Goal: Information Seeking & Learning: Learn about a topic

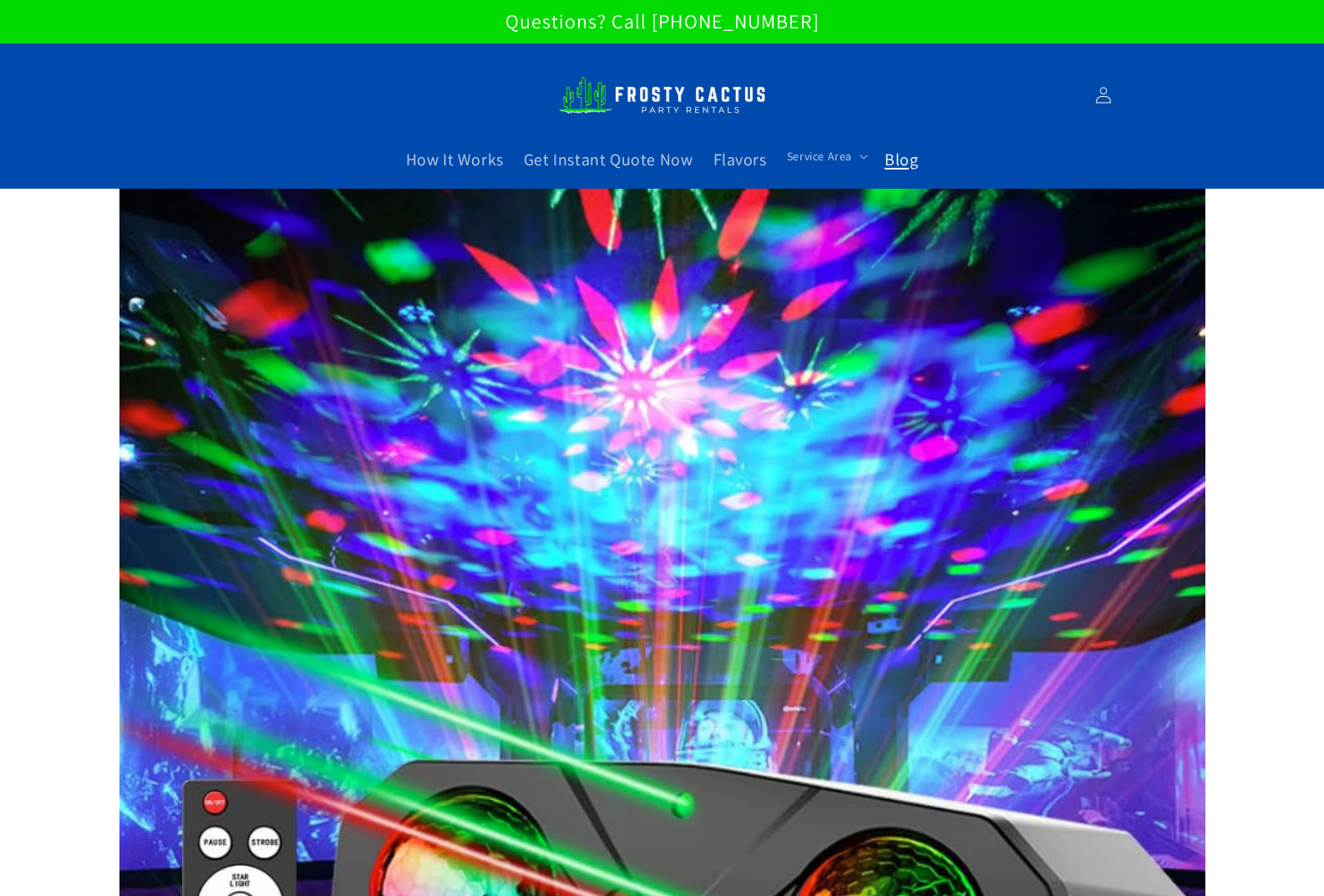
click at [914, 164] on span "Blog" at bounding box center [901, 160] width 33 height 22
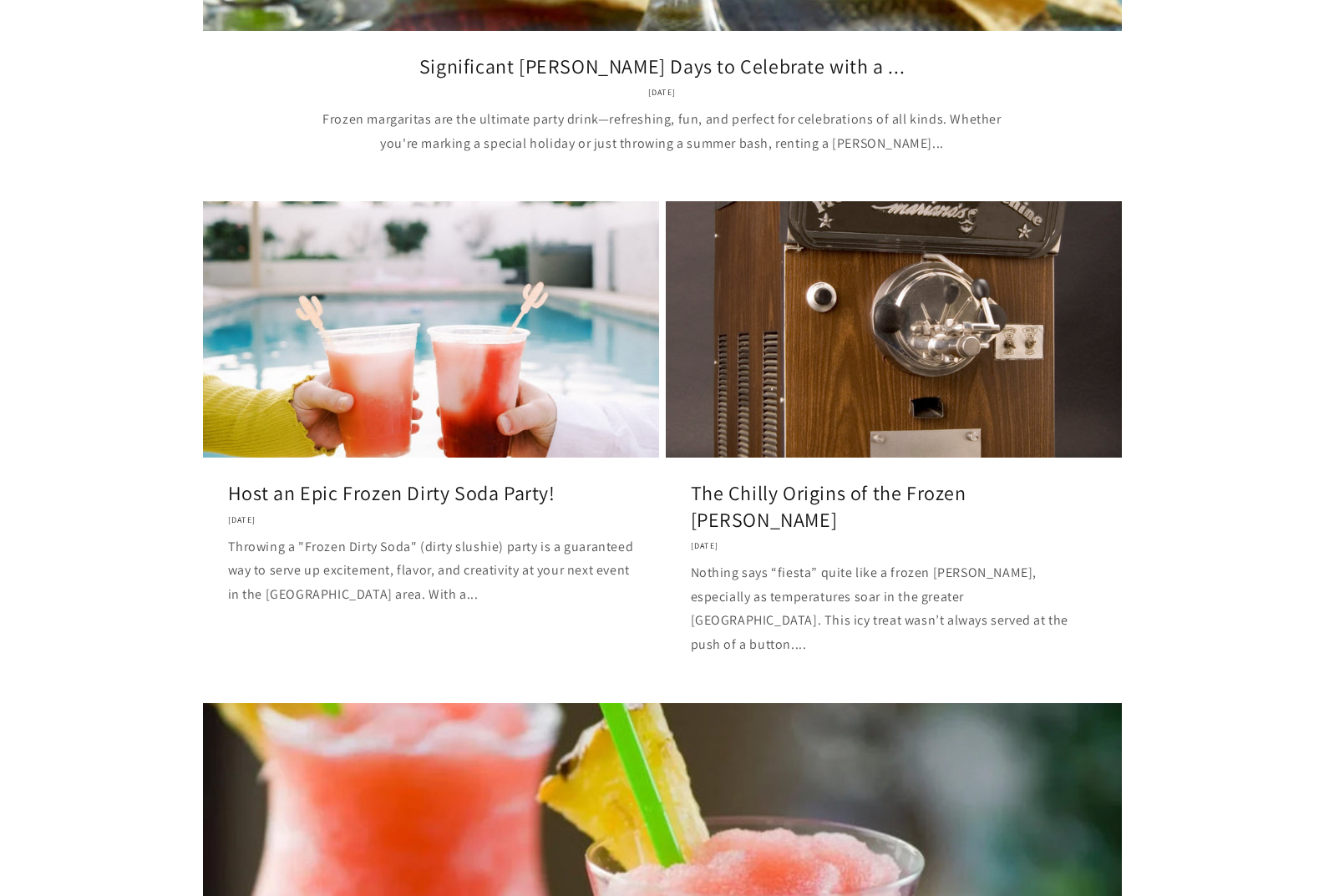
scroll to position [835, 0]
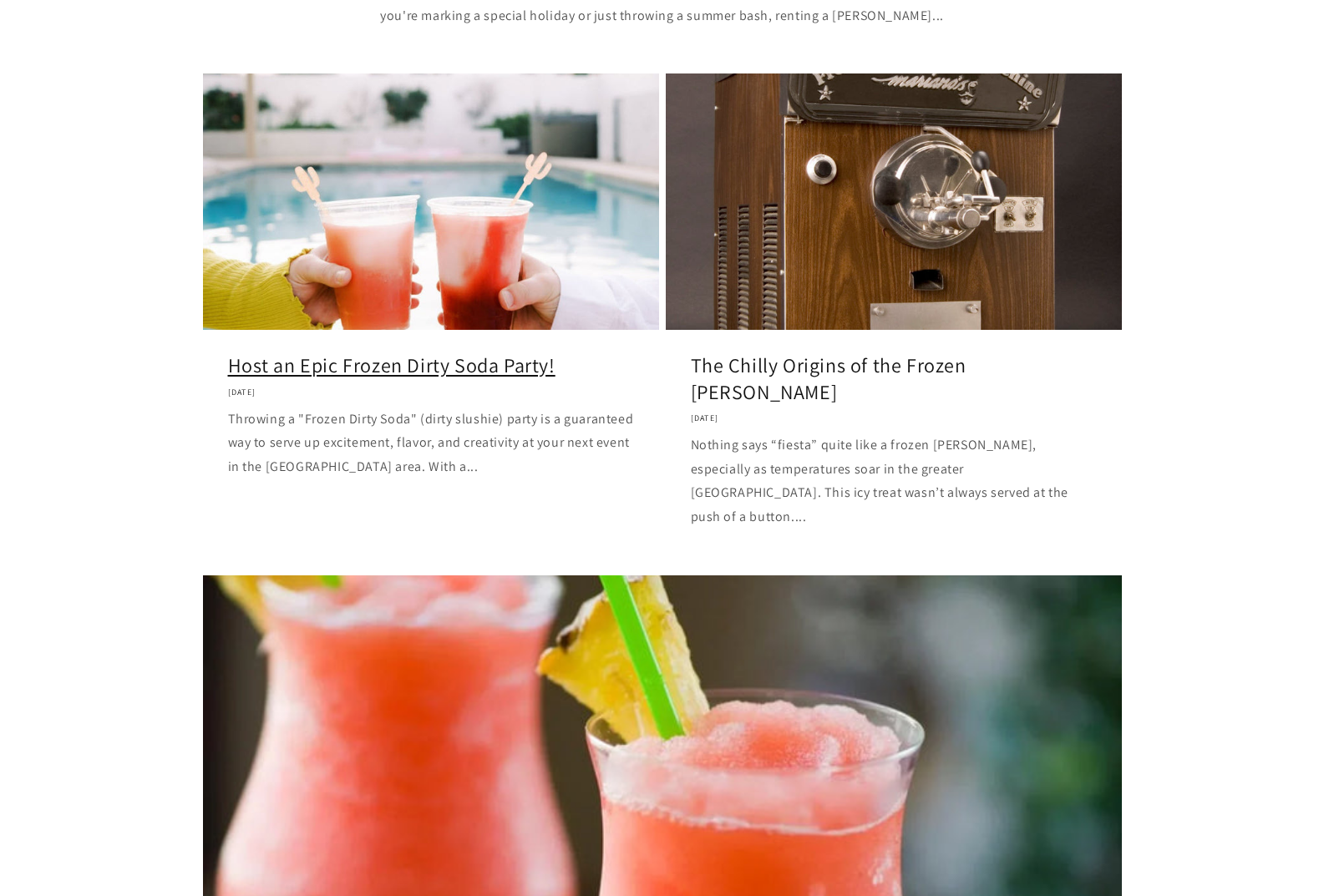
click at [475, 353] on link "Host an Epic Frozen Dirty Soda Party!" at bounding box center [431, 366] width 406 height 26
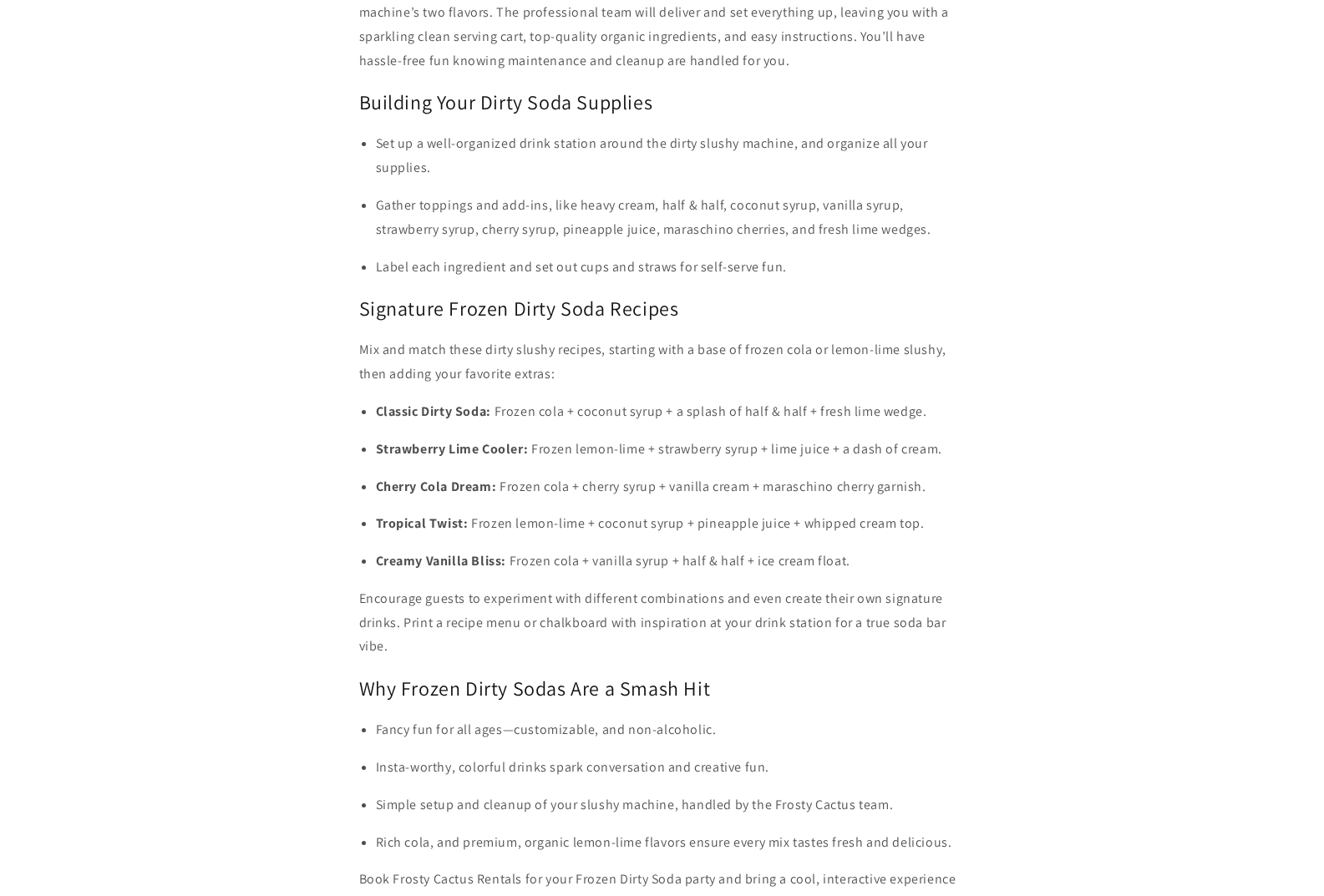
scroll to position [2255, 0]
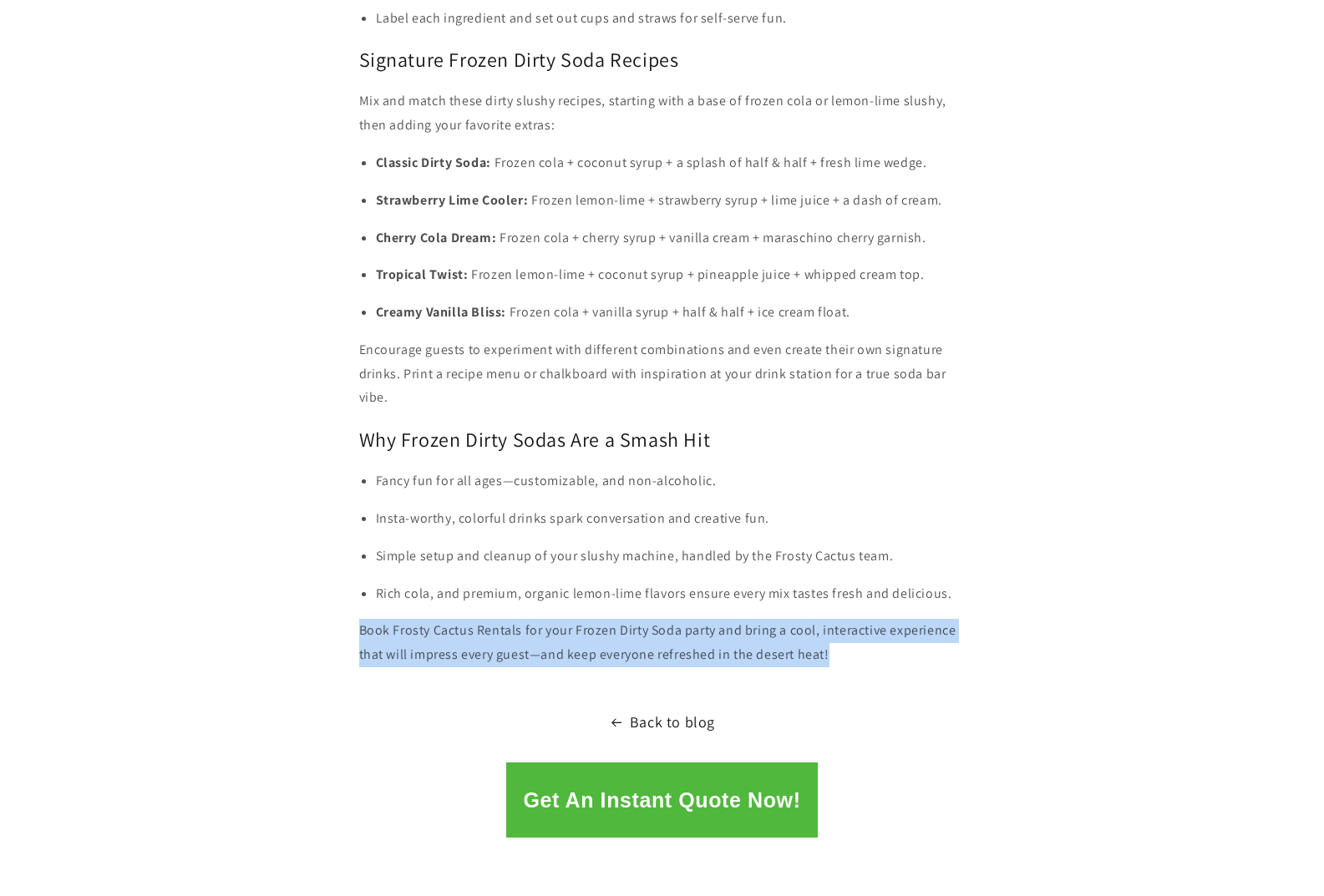
drag, startPoint x: 831, startPoint y: 650, endPoint x: 363, endPoint y: 630, distance: 469.0
click at [363, 630] on p "Book Frosty Cactus Rentals for your Frozen Dirty Soda party and bring a cool, i…" at bounding box center [662, 643] width 606 height 48
copy p "Book Frosty Cactus Rentals for your Frozen Dirty Soda party and bring a cool, i…"
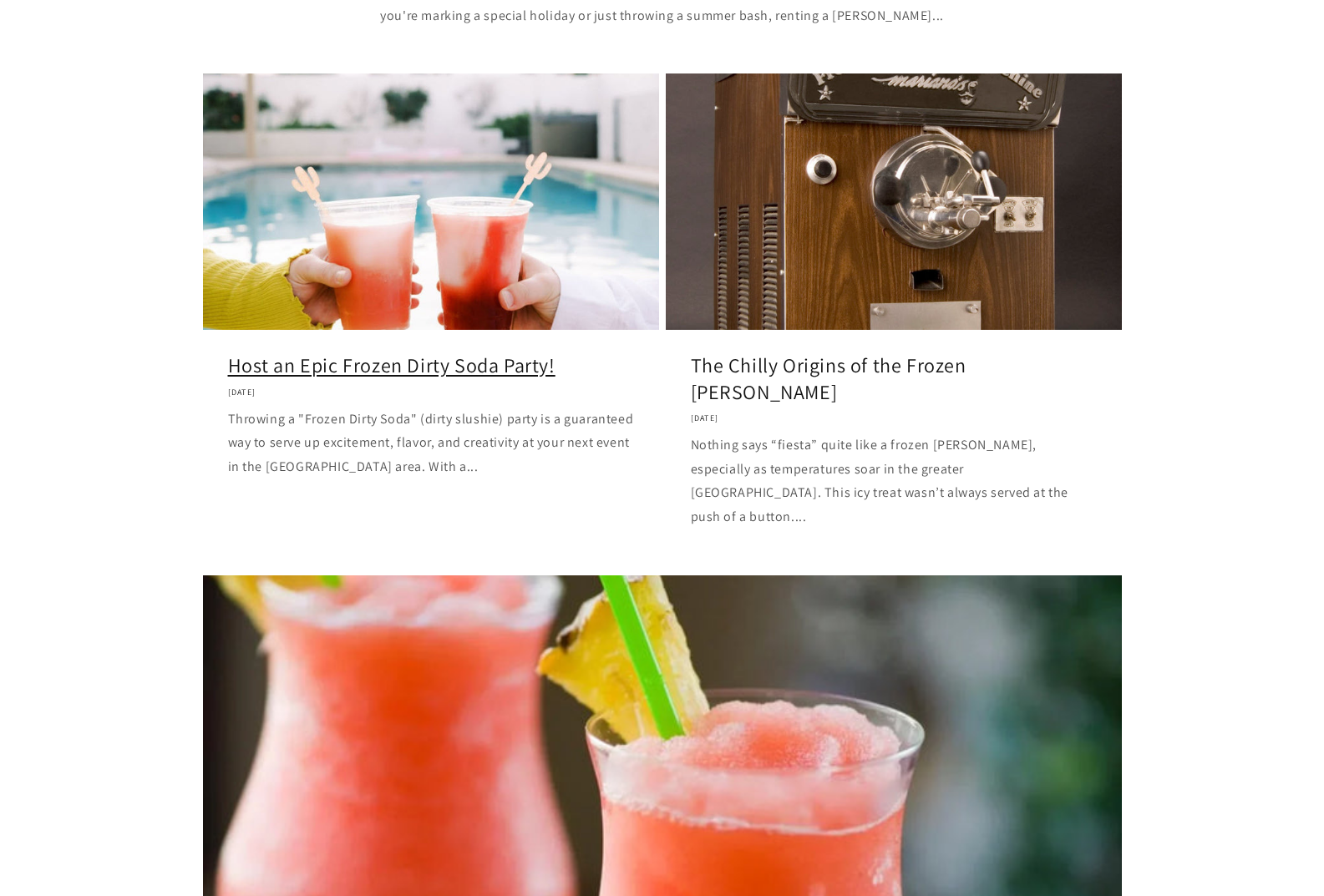
click at [352, 378] on link "Host an Epic Frozen Dirty Soda Party!" at bounding box center [431, 366] width 406 height 26
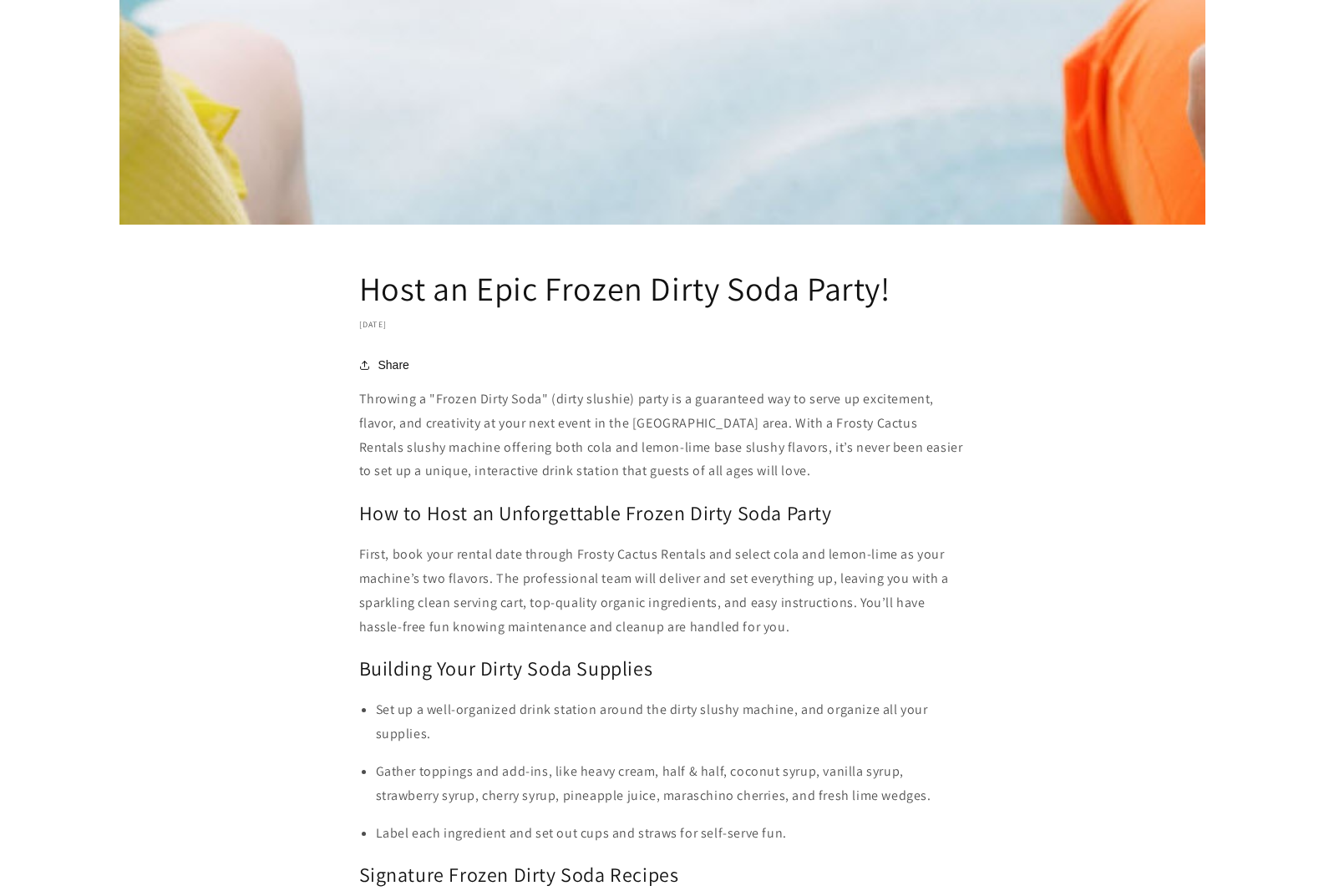
scroll to position [1587, 0]
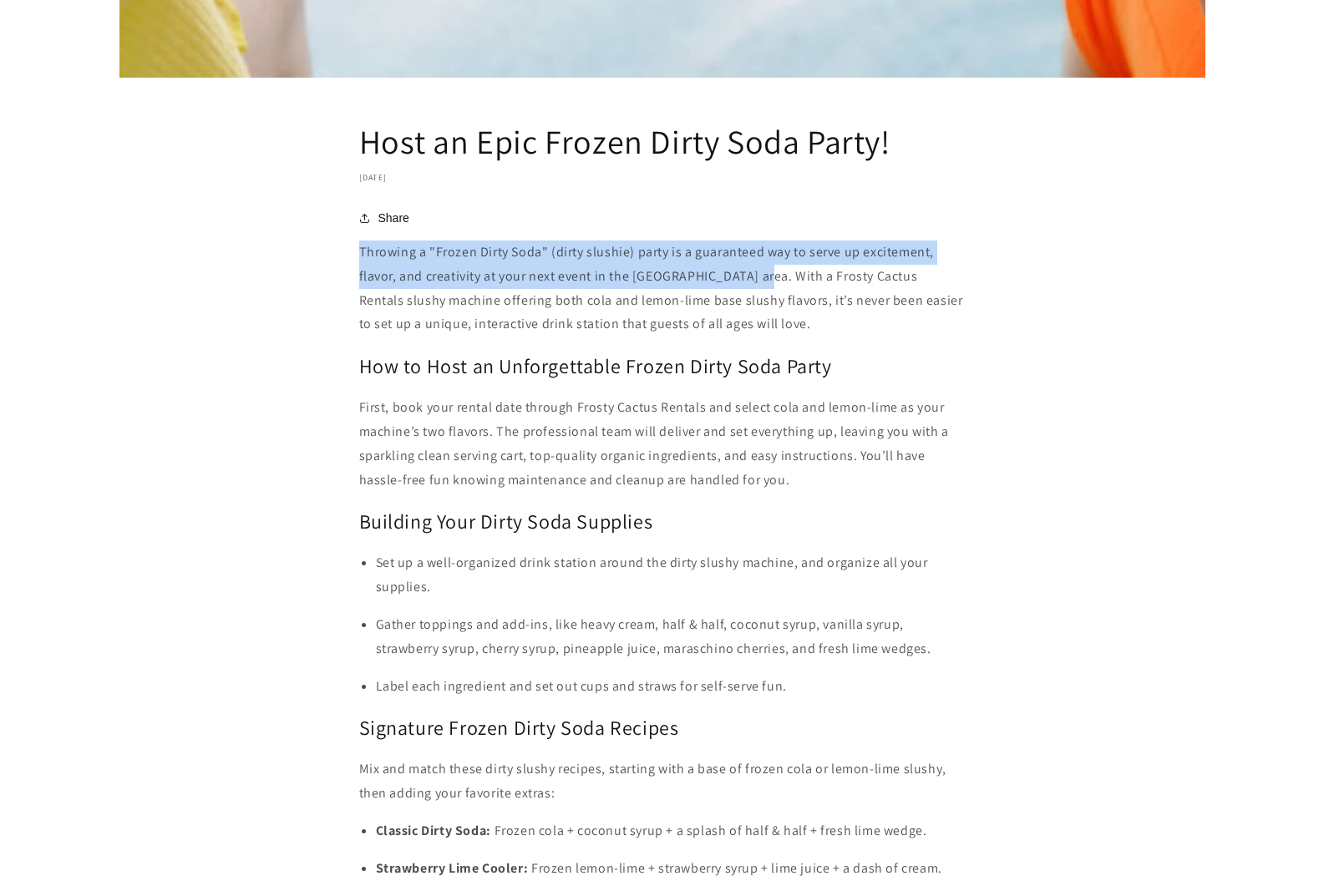
drag, startPoint x: 358, startPoint y: 251, endPoint x: 758, endPoint y: 276, distance: 401.7
click at [758, 276] on article "Host an Epic Frozen Dirty Soda Party! September 24, 2025 Share Share https://fr…" at bounding box center [662, 3] width 1324 height 2803
copy p "Throwing a "Frozen Dirty Soda" (dirty slushie) party is a guaranteed way to ser…"
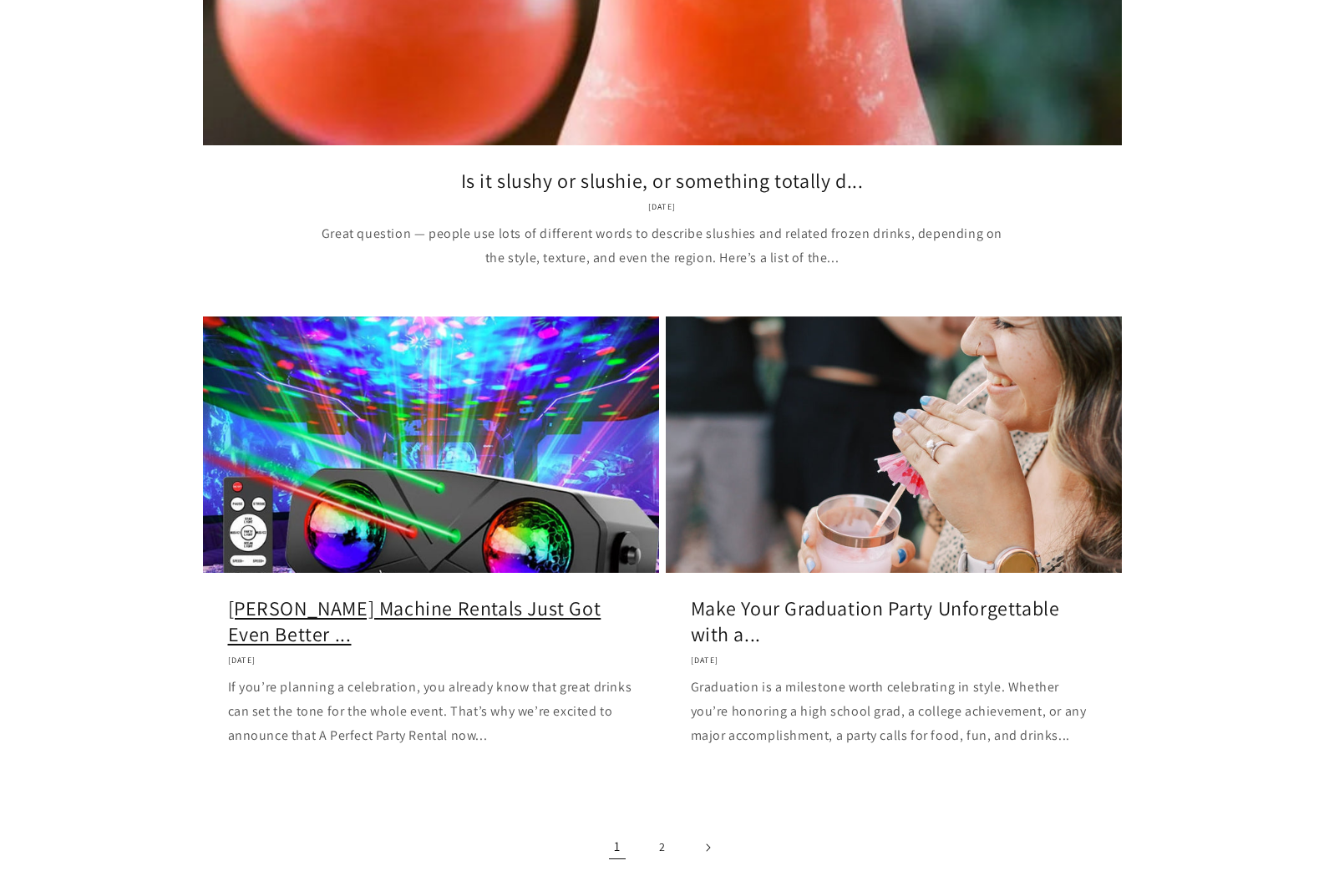
scroll to position [1754, 0]
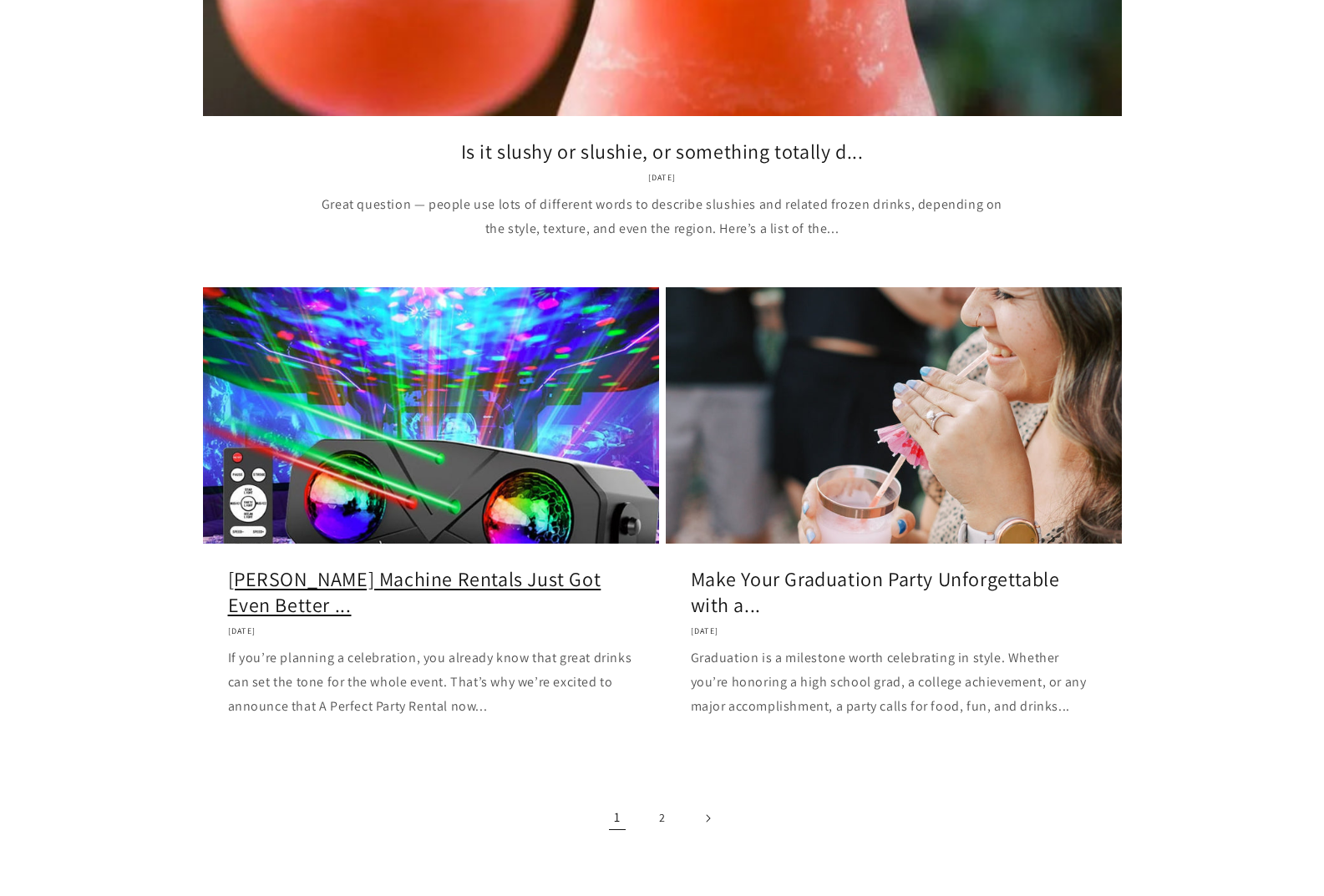
click at [263, 608] on link "[PERSON_NAME] Machine Rentals Just Got Even Better ..." at bounding box center [431, 592] width 406 height 52
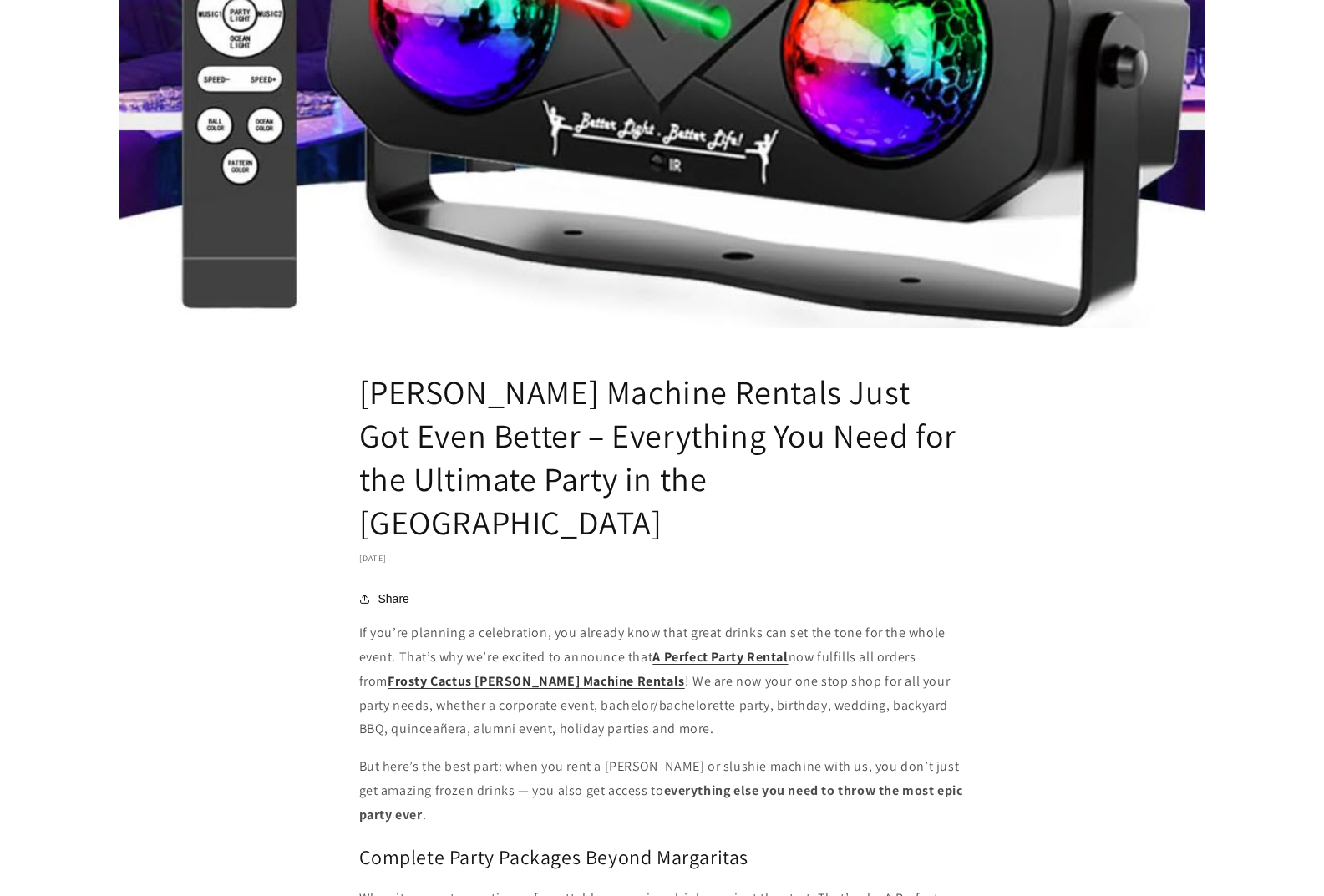
scroll to position [1169, 0]
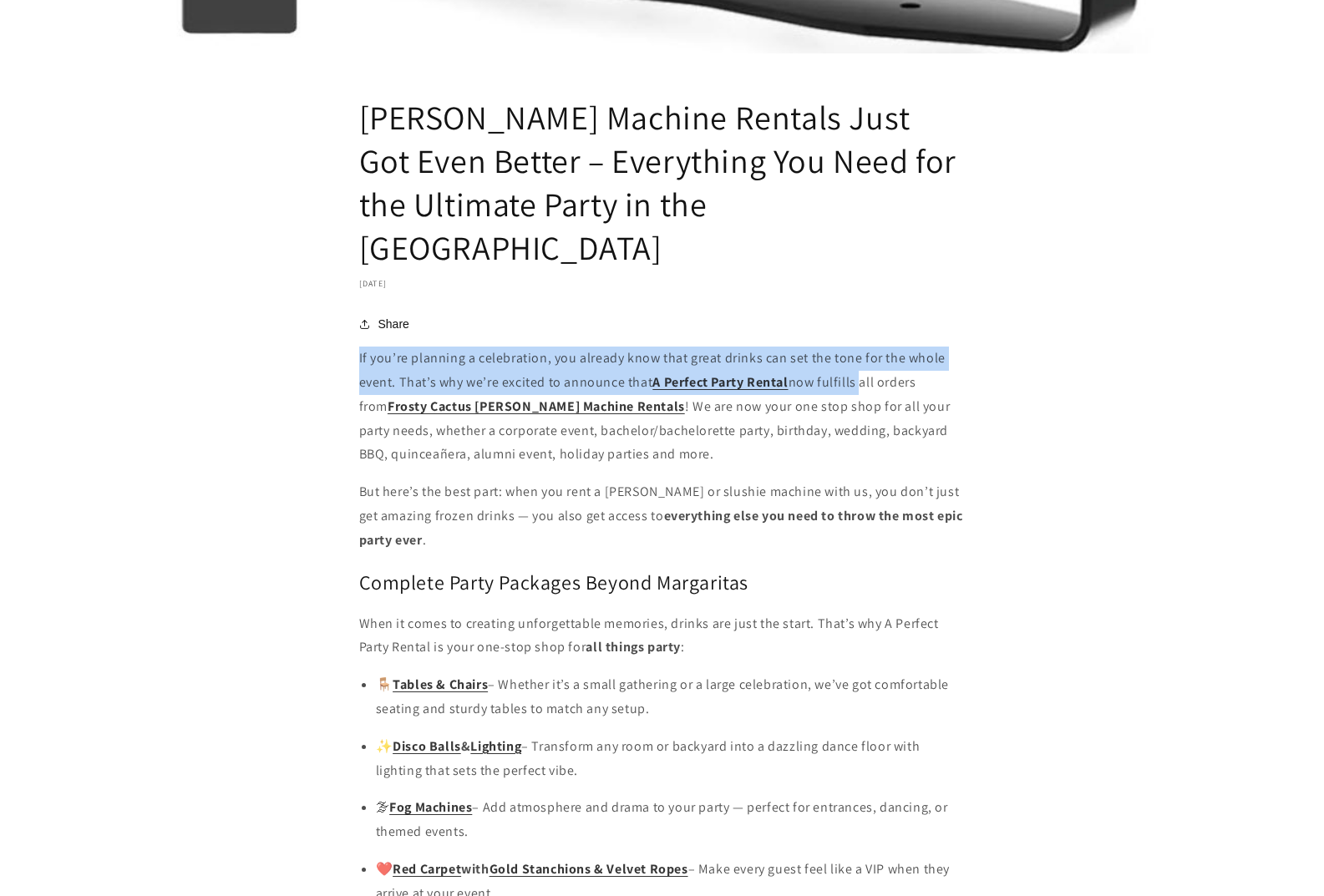
drag, startPoint x: 355, startPoint y: 317, endPoint x: 860, endPoint y: 342, distance: 506.0
click at [860, 342] on article "Margarita Machine Rentals Just Got Even Better – Everything You Need for the Ul…" at bounding box center [662, 204] width 1324 height 2371
copy p "If you’re planning a celebration, you already know that great drinks can set th…"
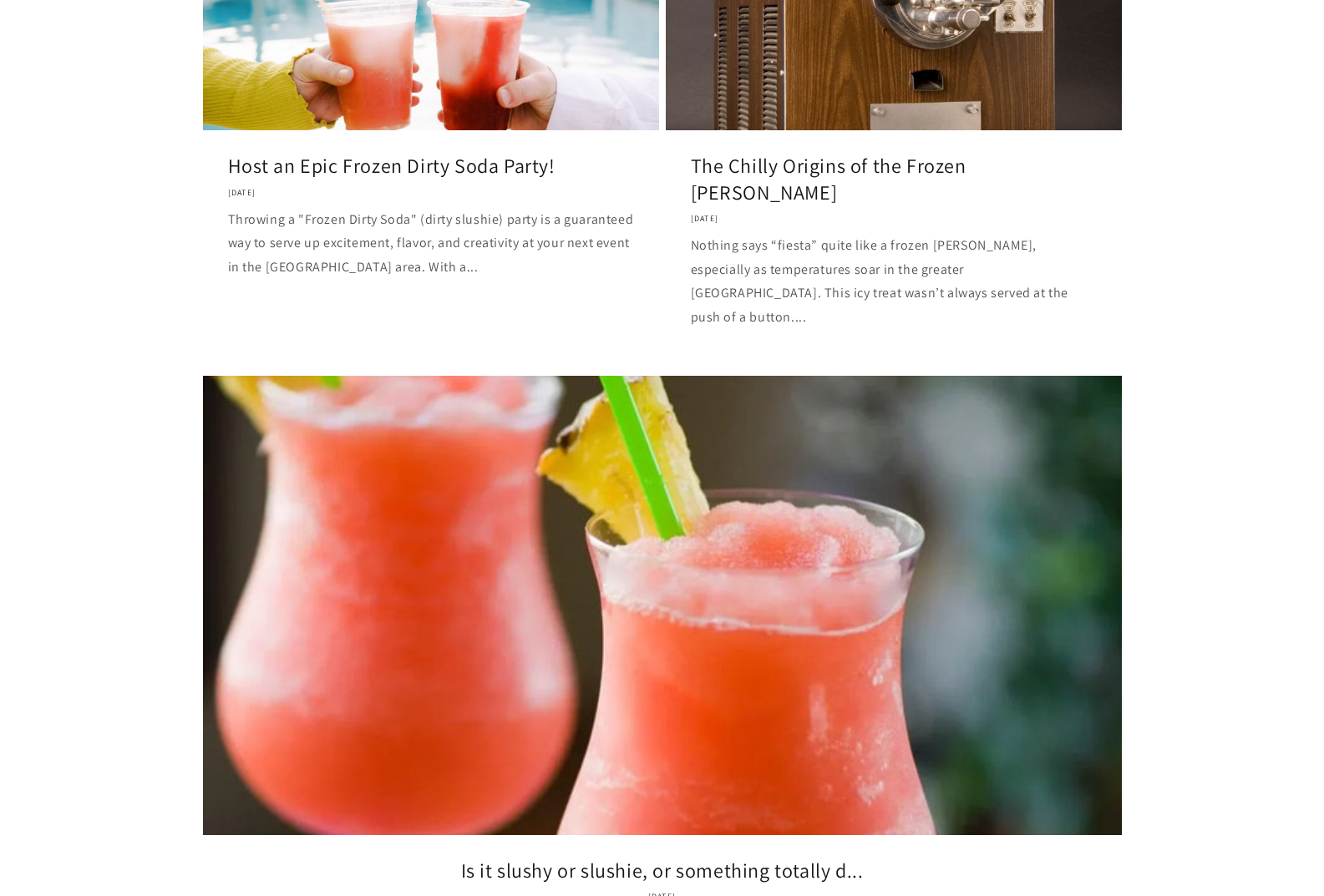
scroll to position [1169, 0]
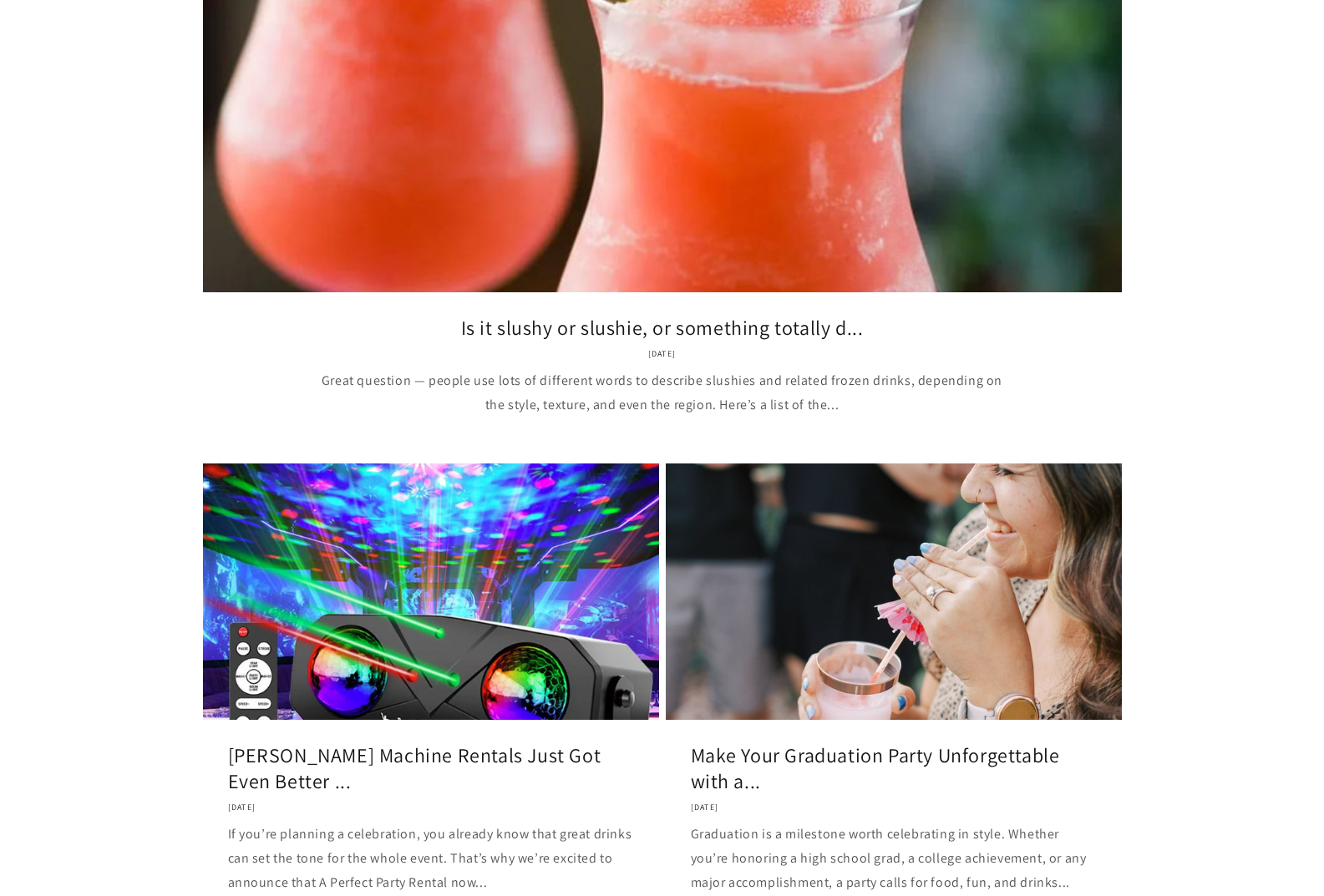
scroll to position [1587, 0]
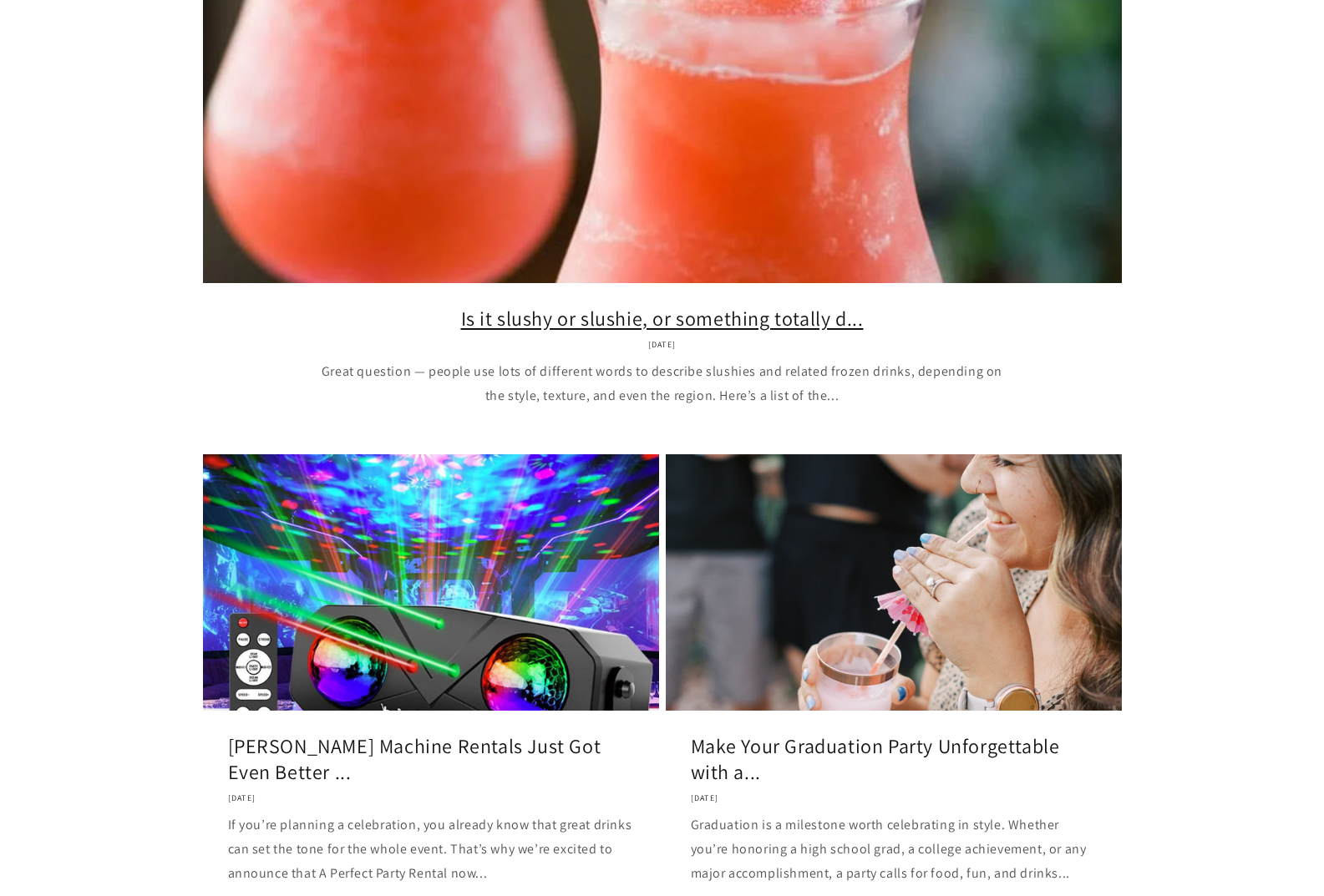
click at [611, 332] on link "Is it slushy or slushie, or something totally d..." at bounding box center [662, 319] width 869 height 26
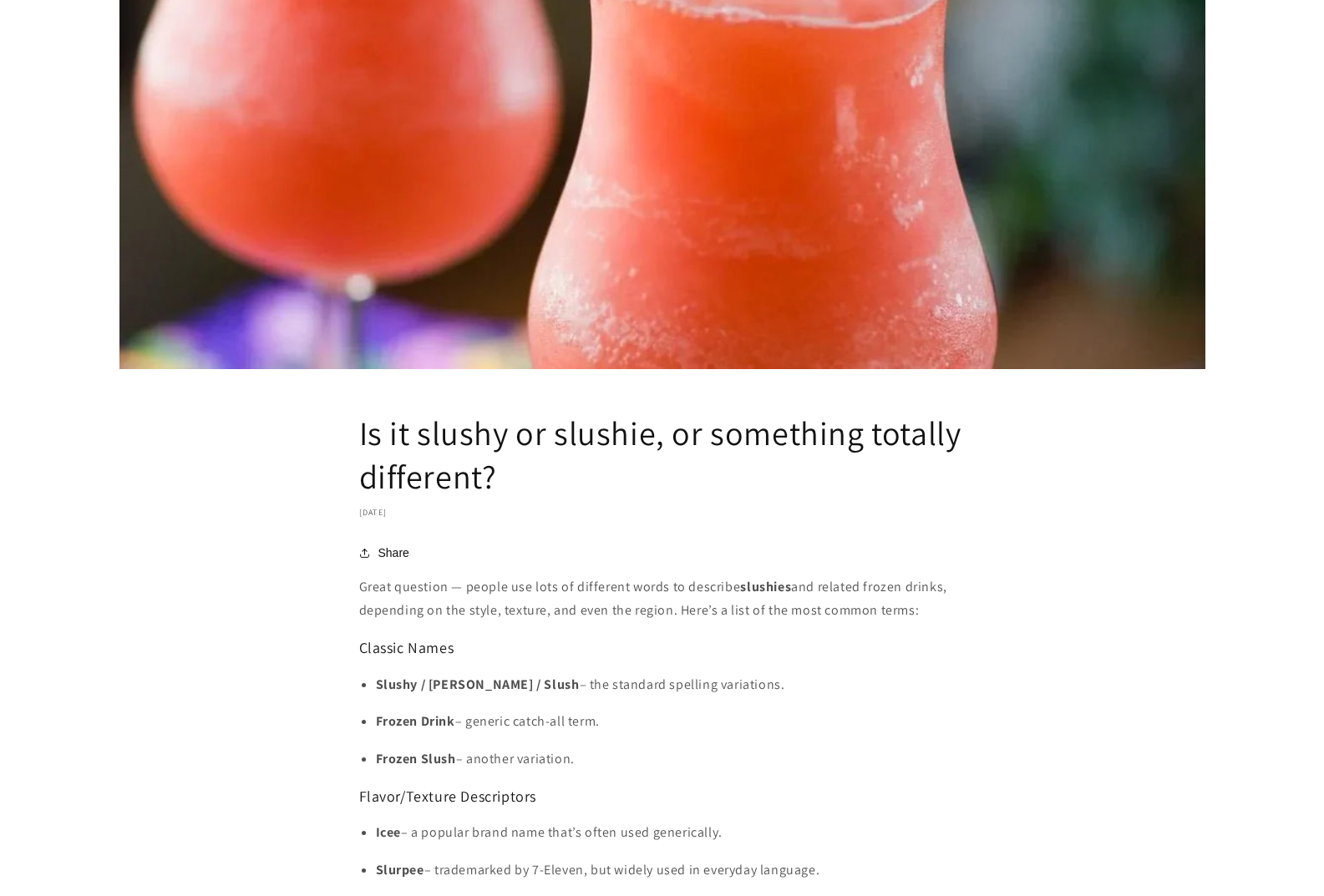
scroll to position [585, 0]
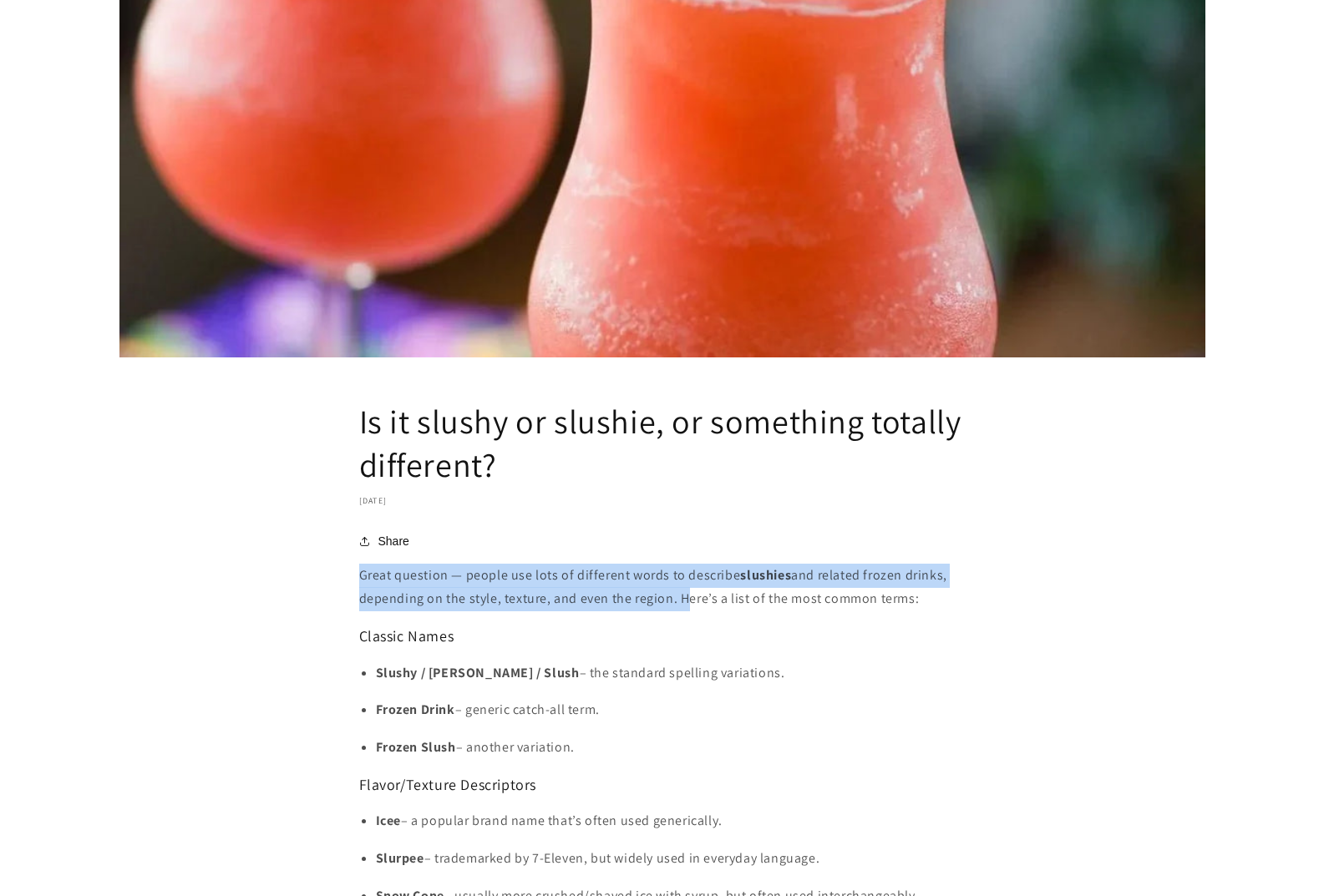
drag, startPoint x: 362, startPoint y: 577, endPoint x: 677, endPoint y: 597, distance: 316.4
click at [677, 597] on p "Great question — people use lots of different words to describe slushies and re…" at bounding box center [662, 588] width 606 height 48
copy p "Great question — people use lots of different words to describe slushies and re…"
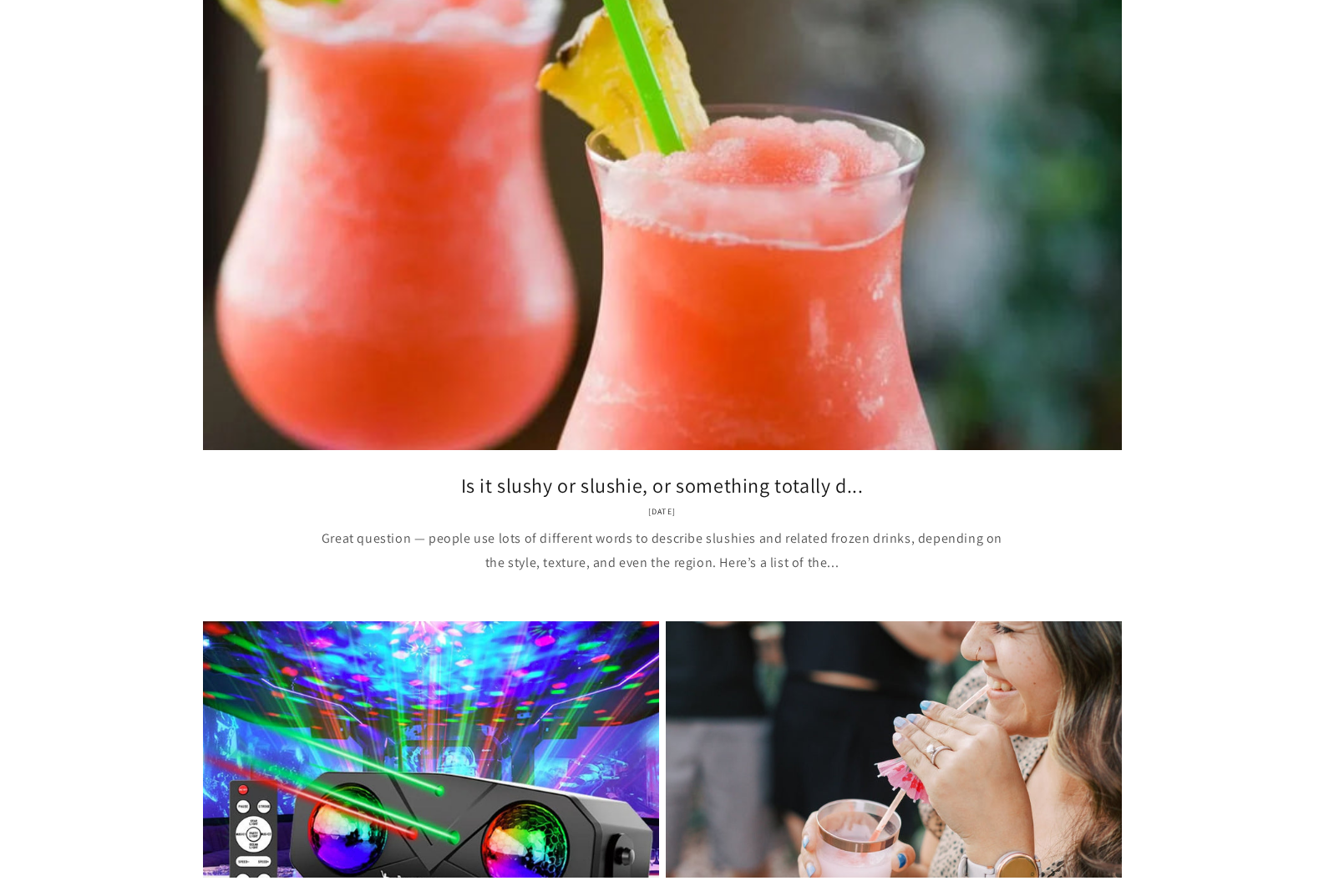
scroll to position [2005, 0]
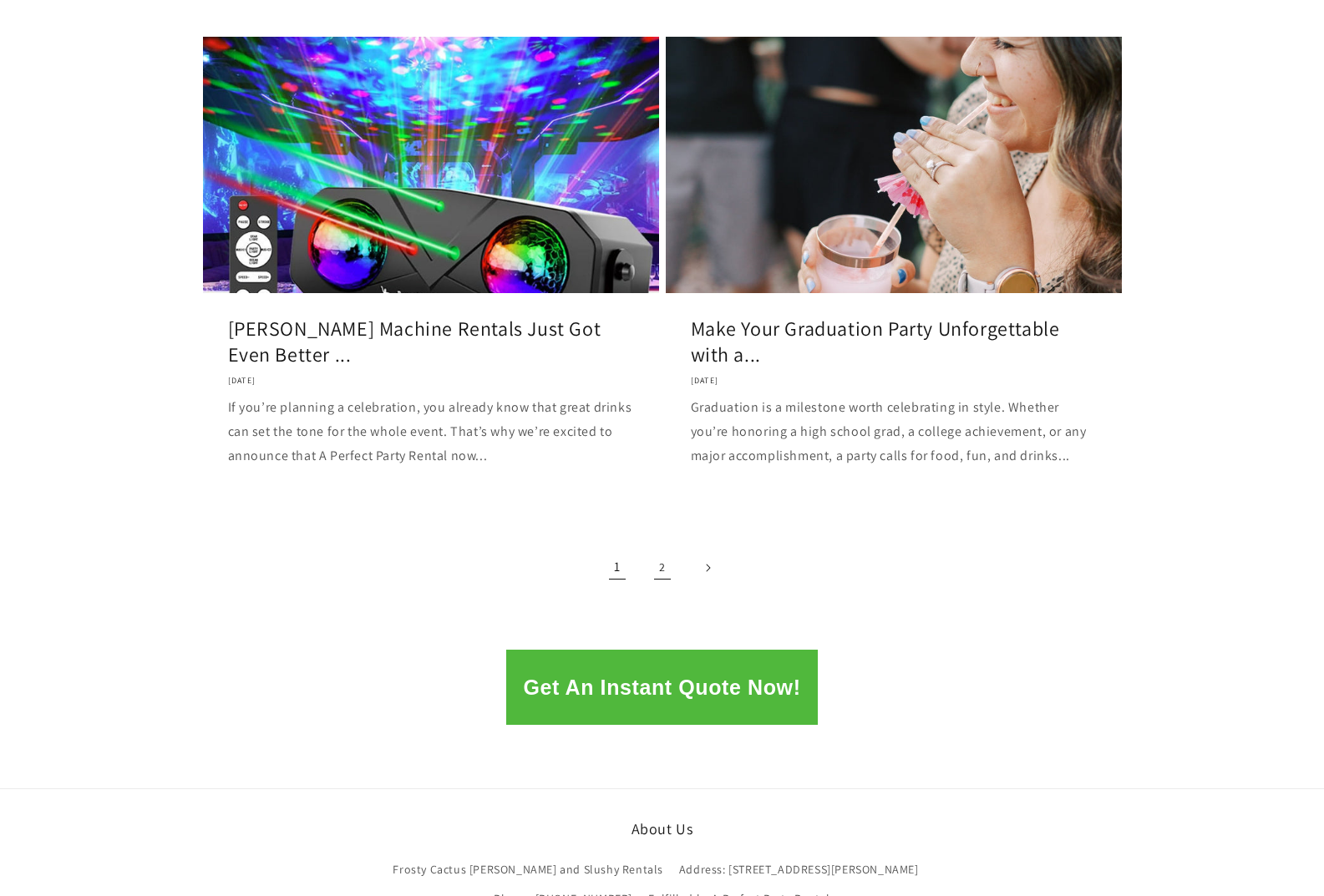
click at [661, 550] on link "2" at bounding box center [662, 568] width 37 height 37
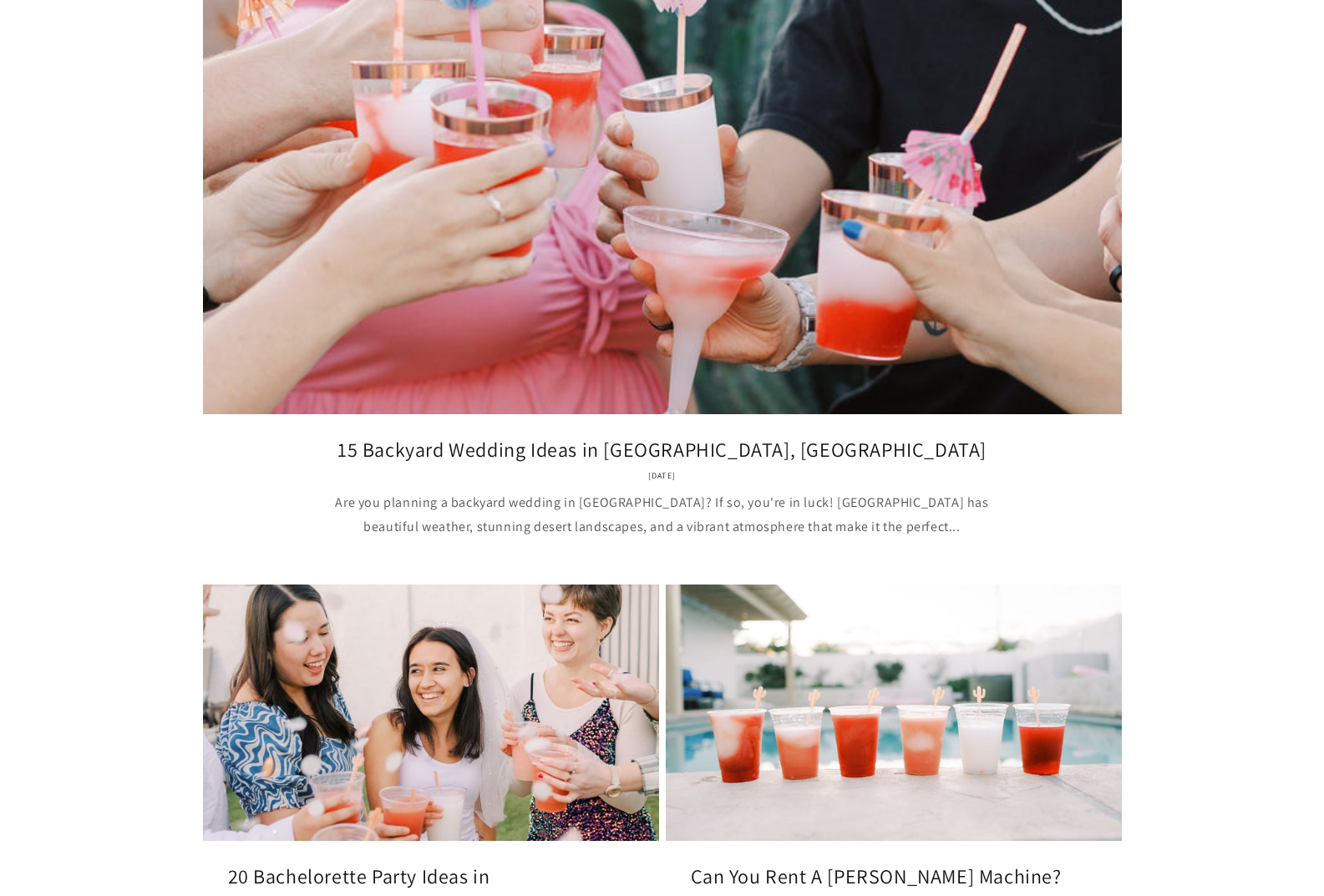
scroll to position [418, 0]
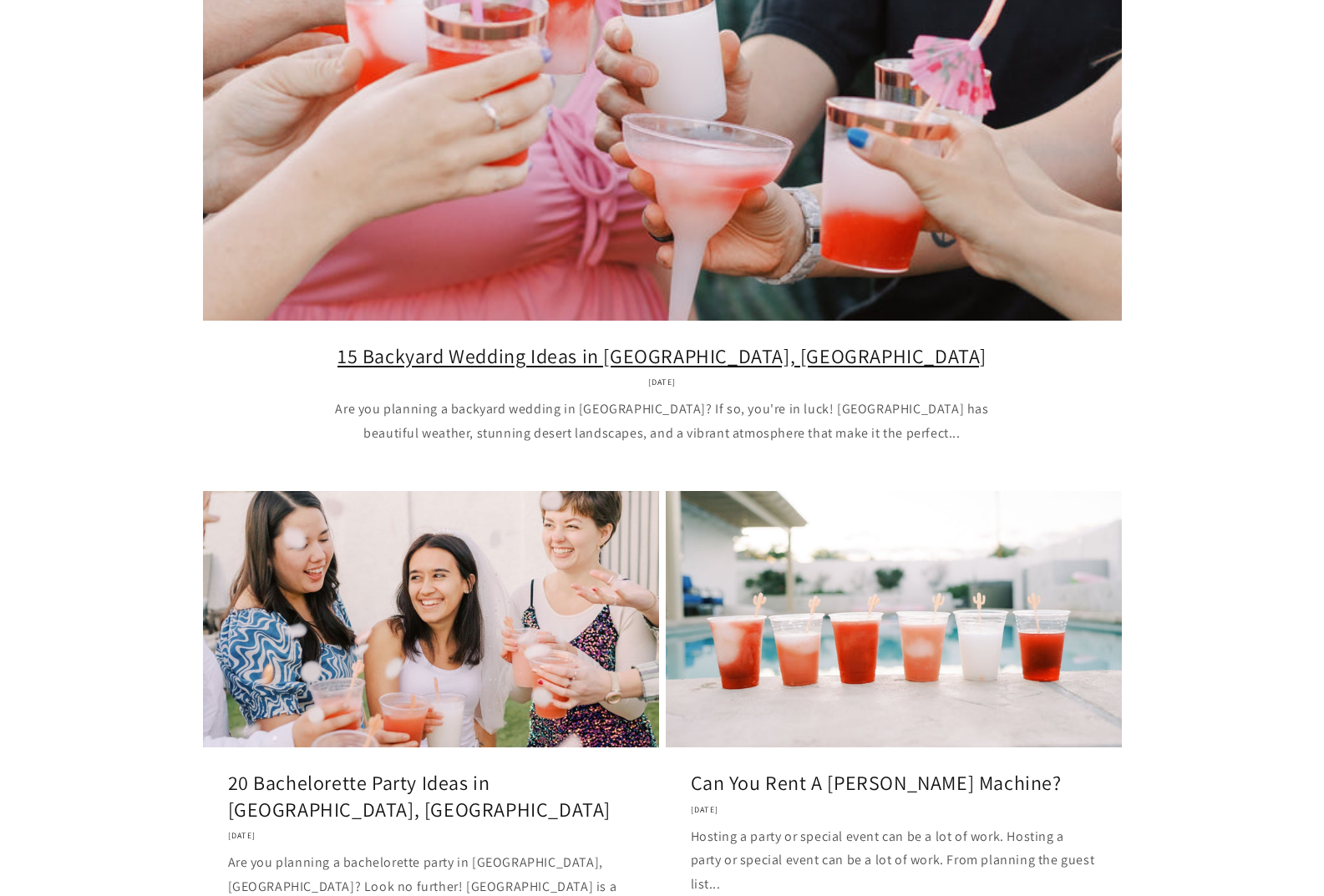
click at [568, 357] on link "15 Backyard Wedding Ideas in Phoenix, AZ" at bounding box center [662, 356] width 869 height 26
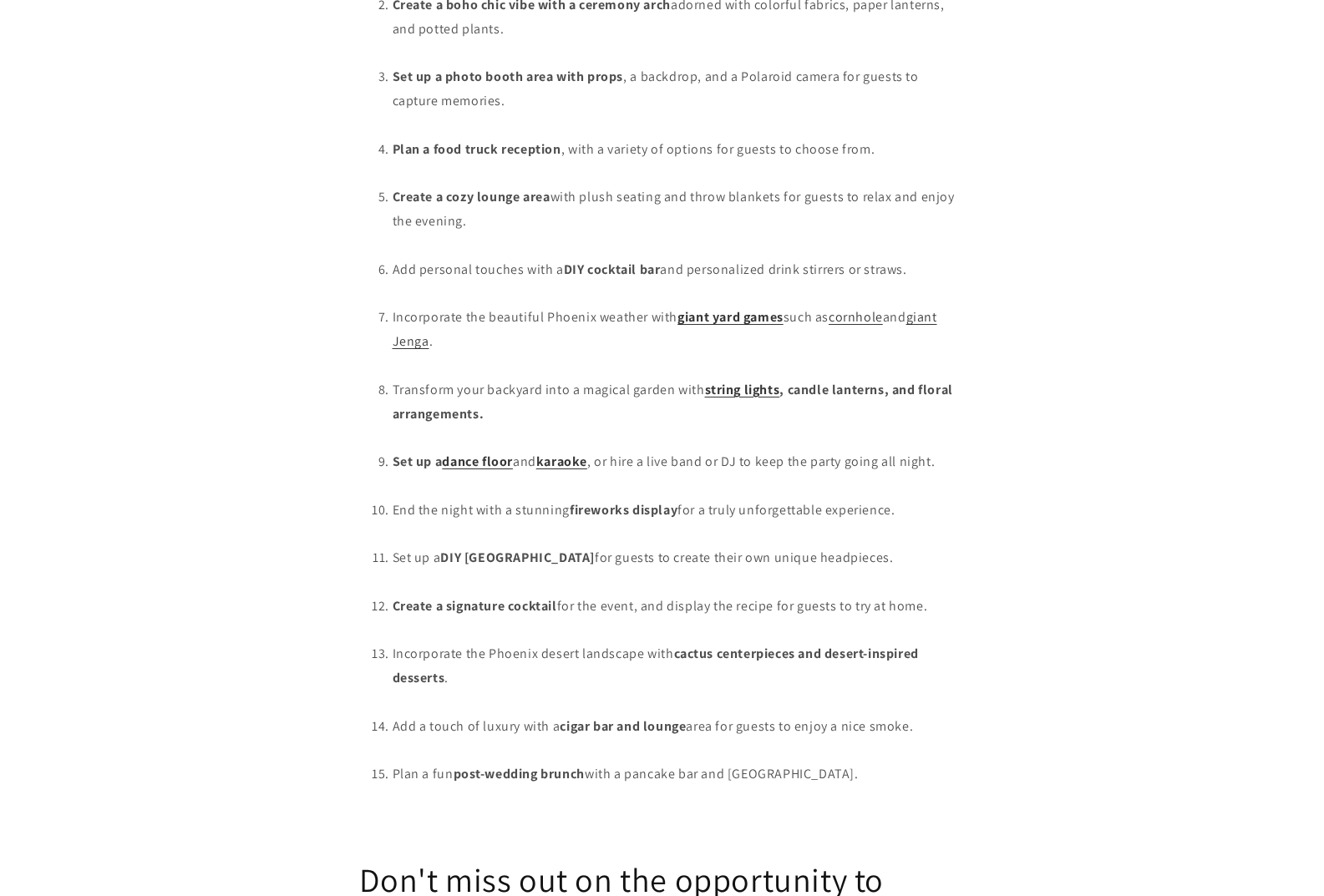
scroll to position [2088, 0]
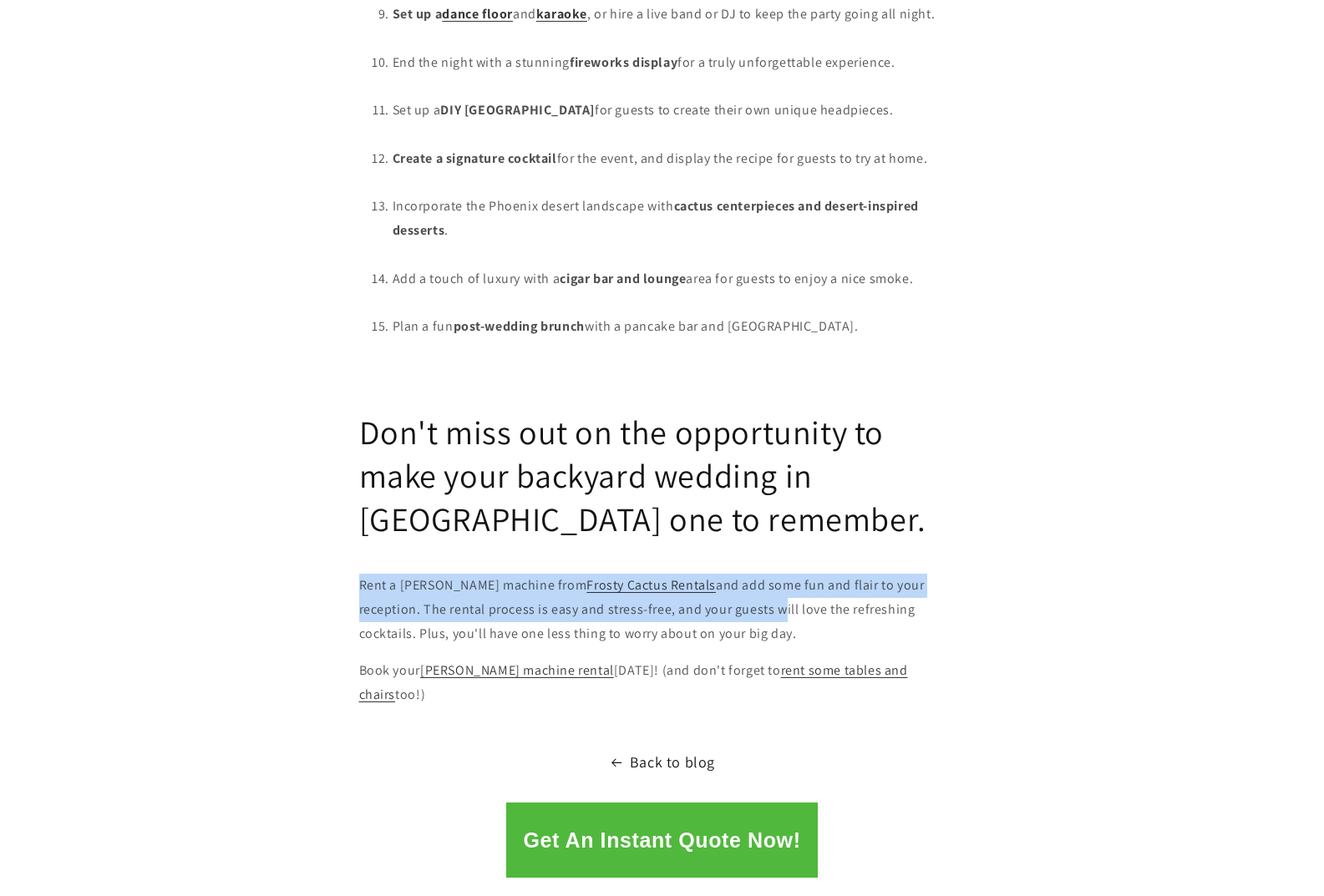
drag, startPoint x: 360, startPoint y: 495, endPoint x: 712, endPoint y: 524, distance: 352.8
click at [712, 574] on p "Rent a [PERSON_NAME] machine from Frosty Cactus Rentals and add some fun and fl…" at bounding box center [662, 610] width 606 height 72
copy p "Rent a [PERSON_NAME] machine from Frosty Cactus Rentals and add some fun and fl…"
